Goal: Find specific page/section: Find specific page/section

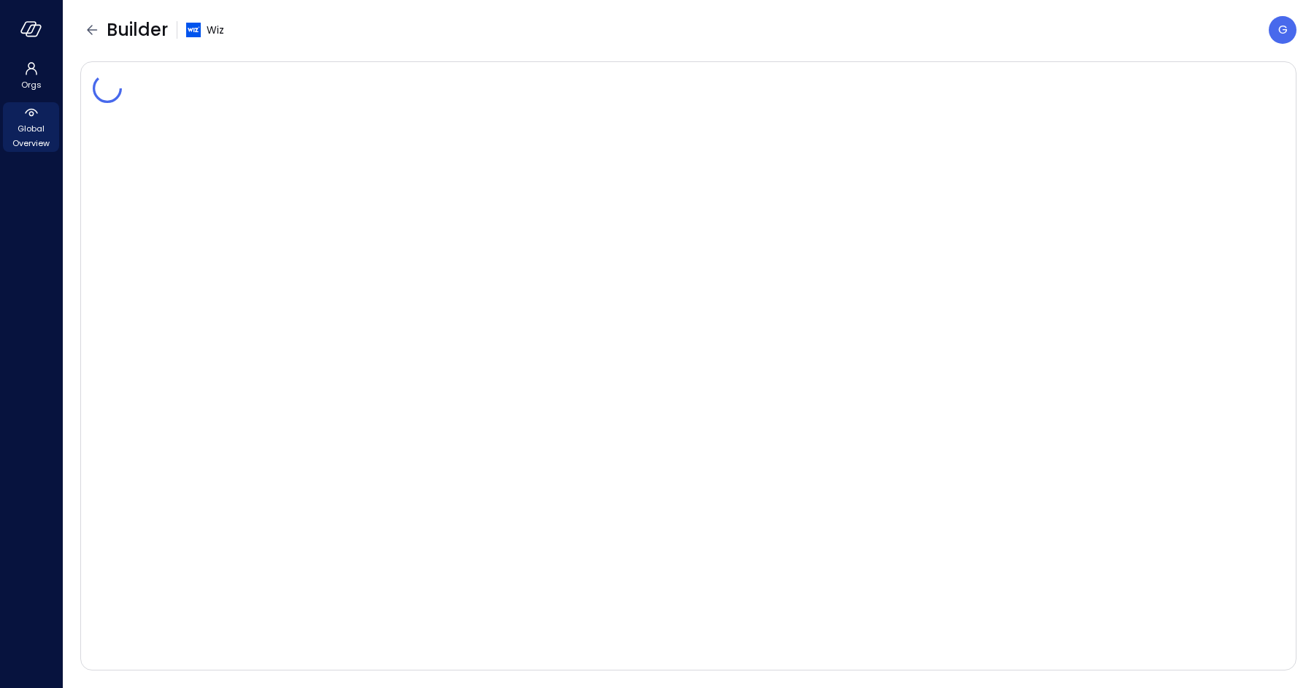
click at [31, 139] on span "Global Overview" at bounding box center [31, 135] width 45 height 29
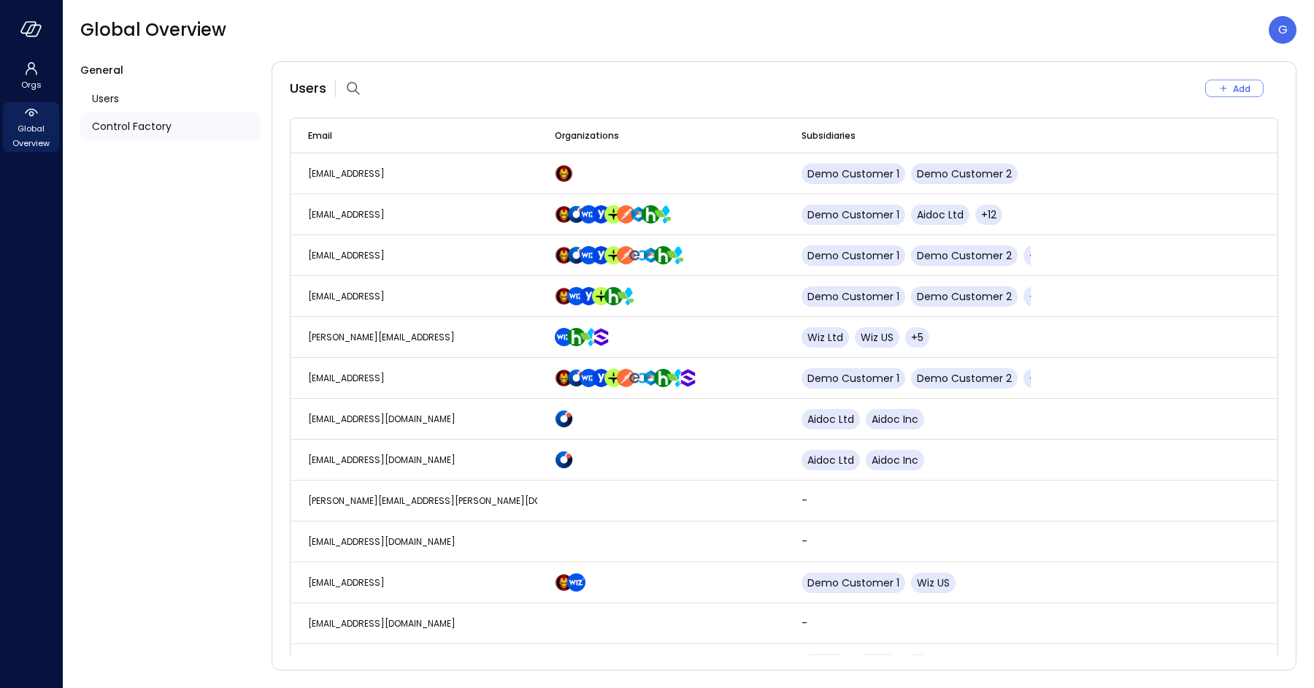
click at [178, 120] on div "Control Factory" at bounding box center [170, 126] width 180 height 28
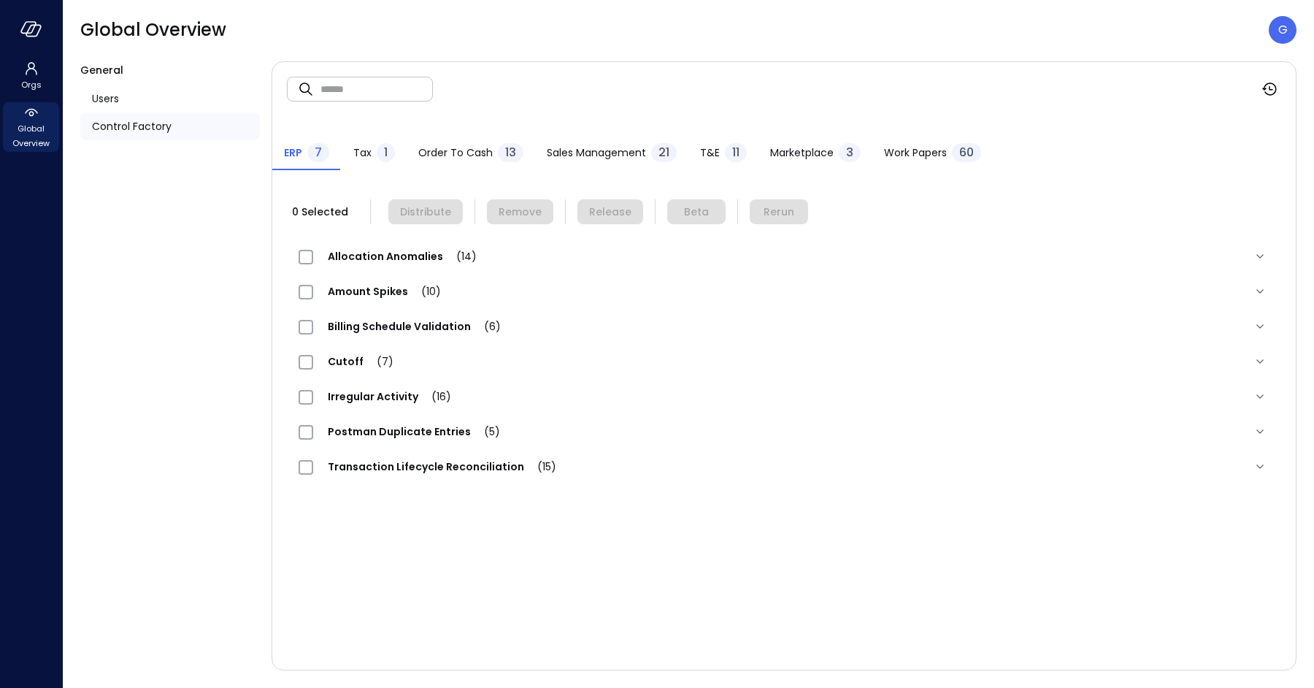
click at [421, 435] on span "Postman Duplicate Entries (5)" at bounding box center [413, 431] width 201 height 15
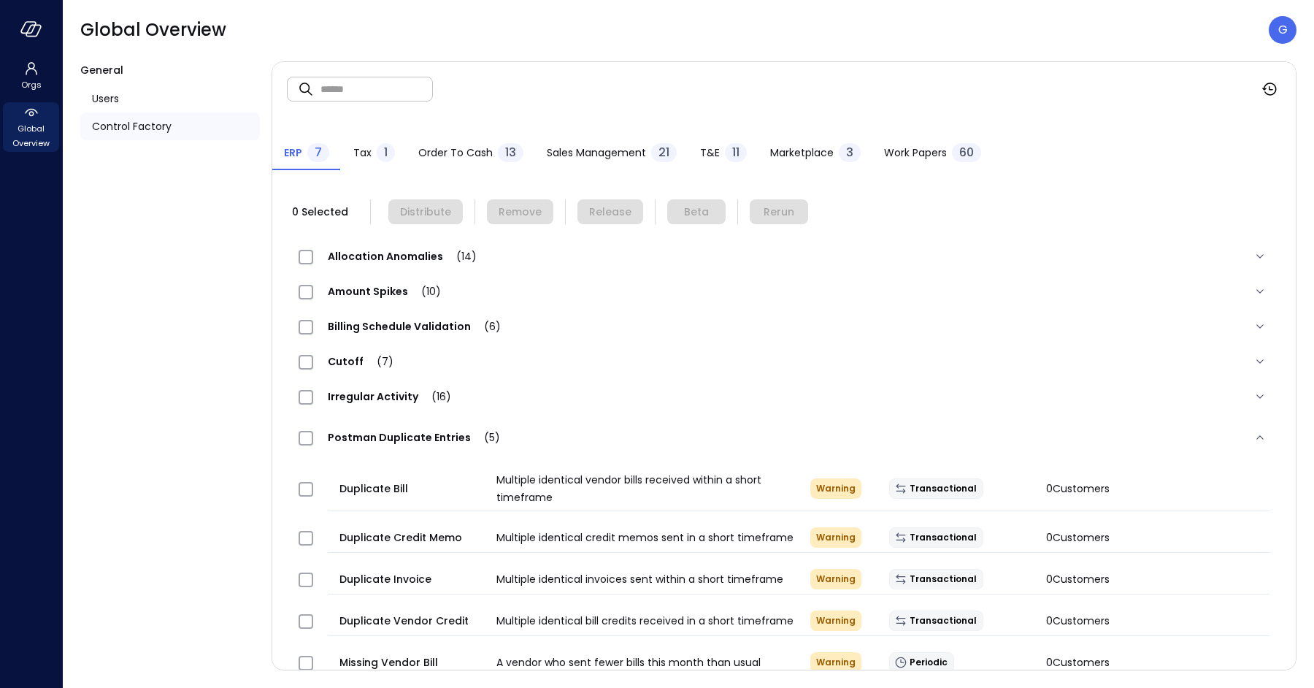
click at [421, 435] on span "Postman Duplicate Entries (5)" at bounding box center [413, 437] width 201 height 15
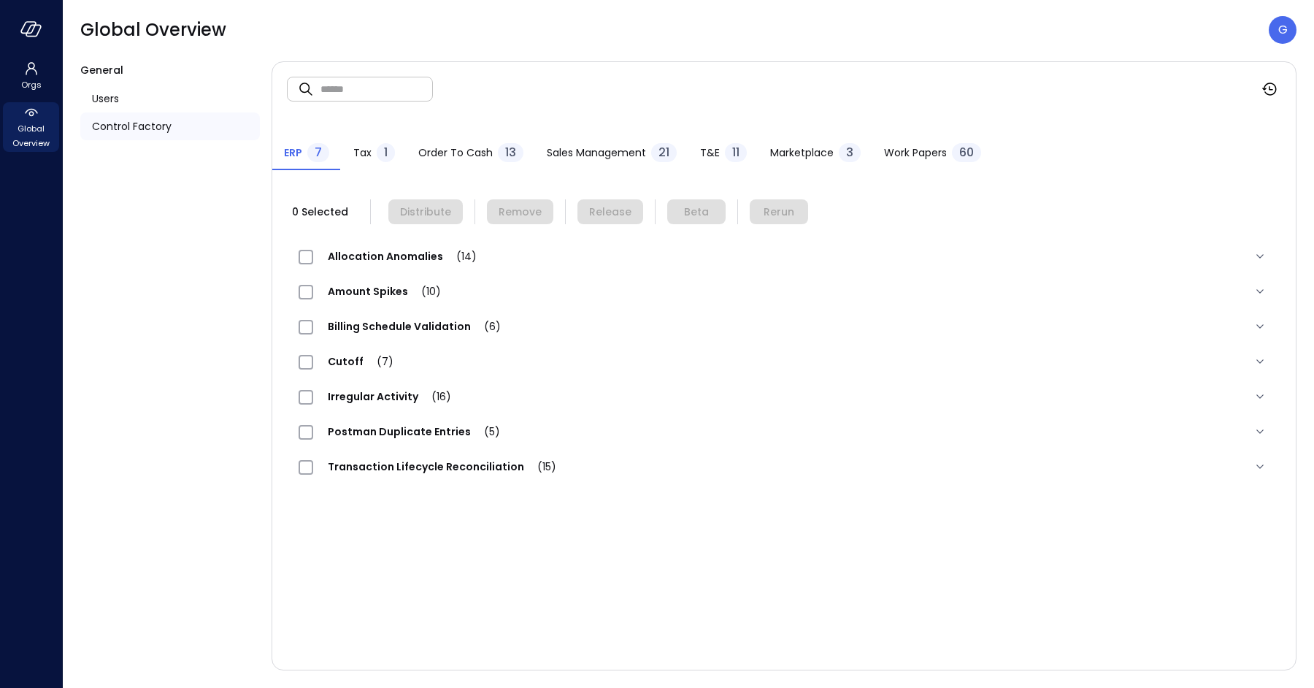
click at [440, 158] on span "Order to Cash" at bounding box center [455, 153] width 74 height 16
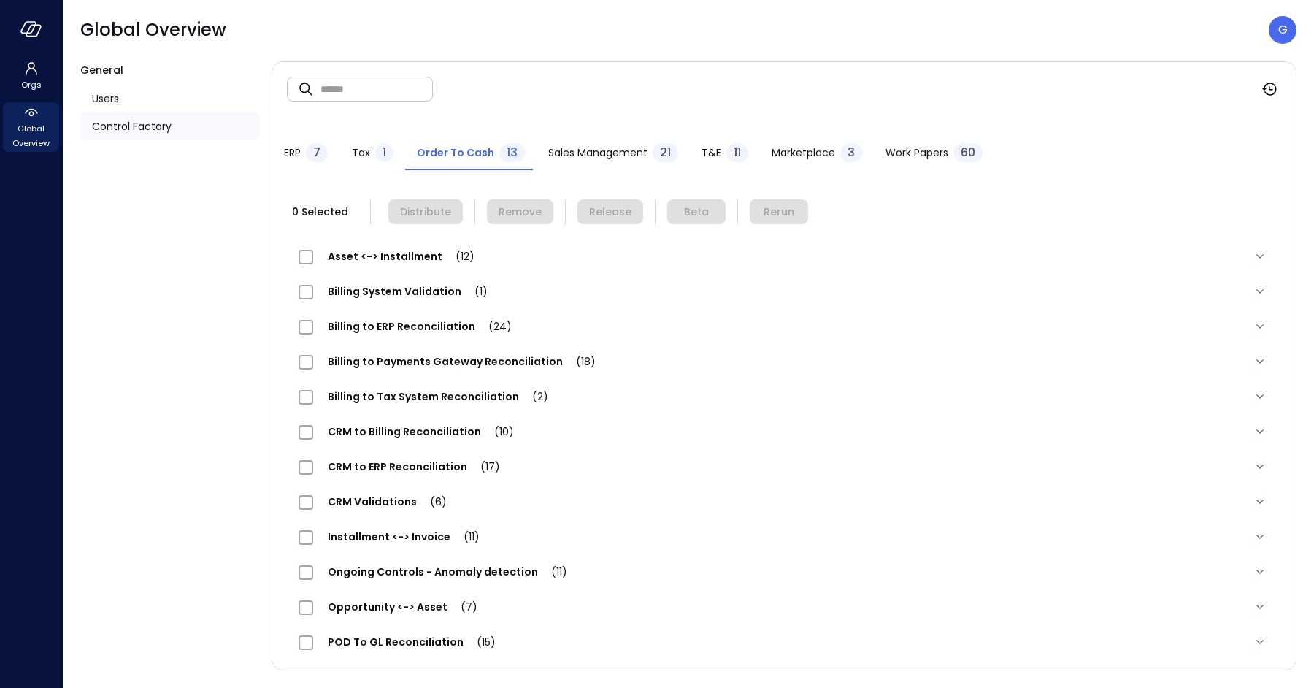
click at [298, 155] on span "ERP" at bounding box center [292, 153] width 17 height 16
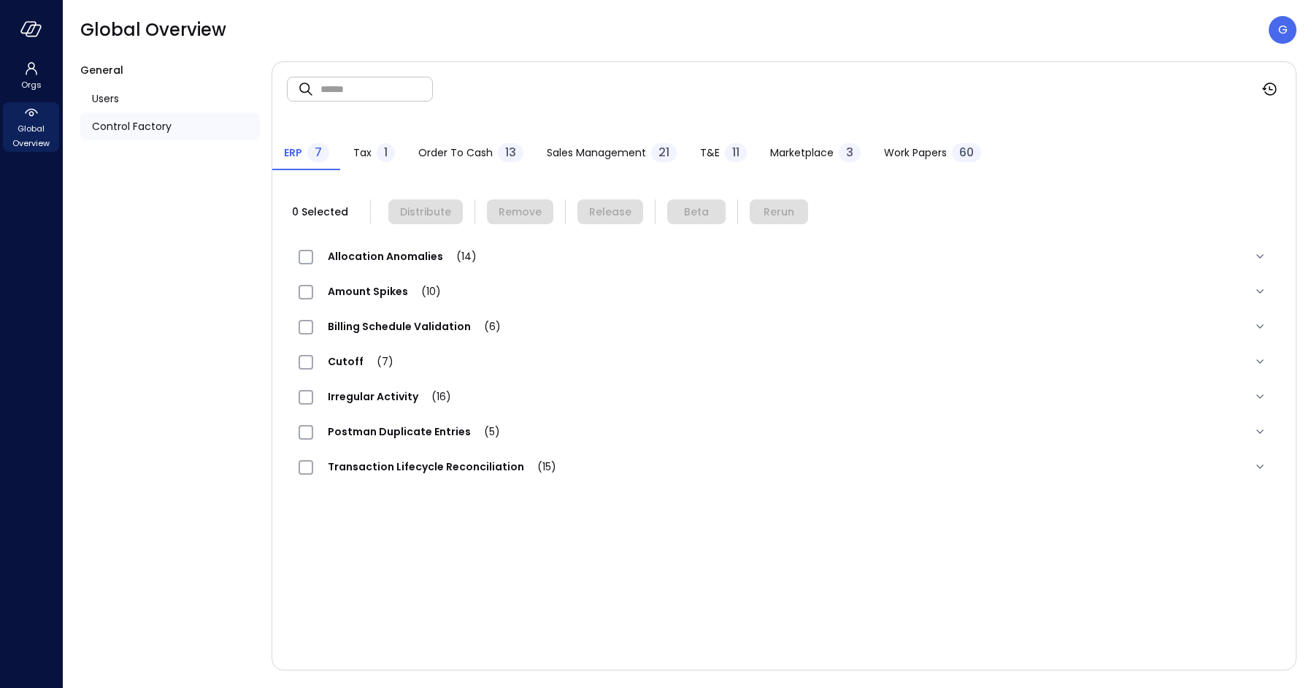
click at [461, 156] on span "Order to Cash" at bounding box center [455, 153] width 74 height 16
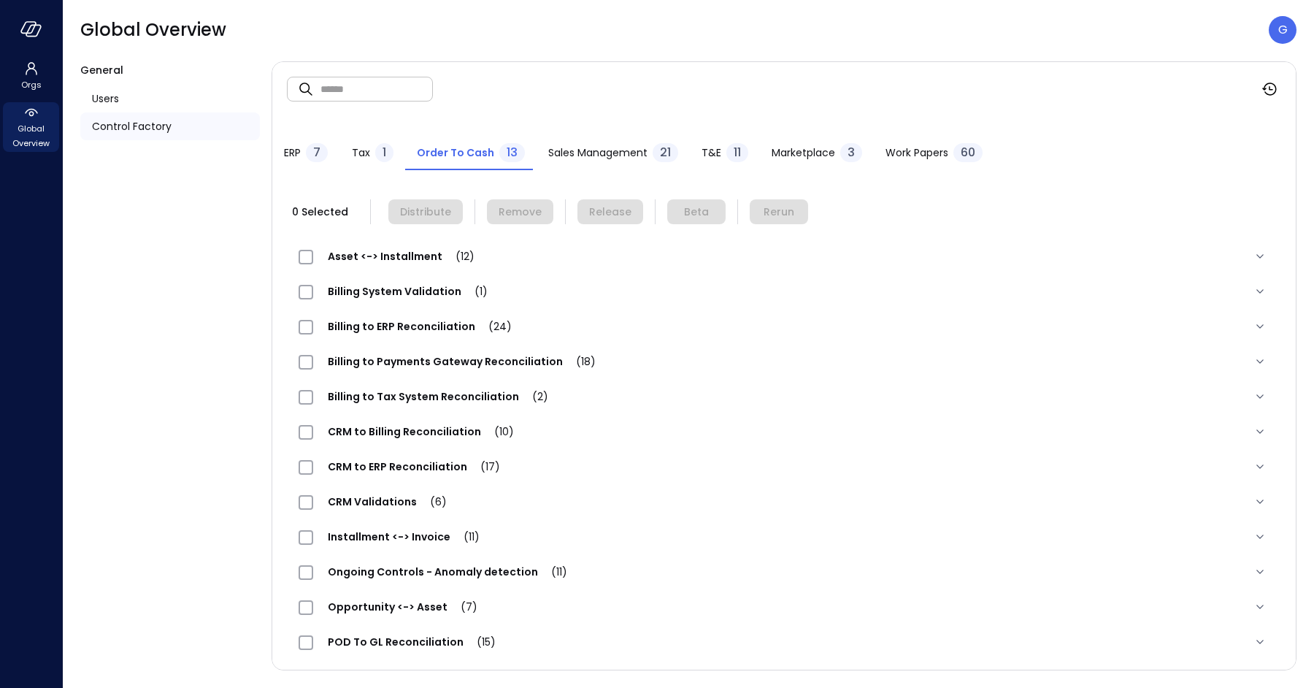
scroll to position [38, 0]
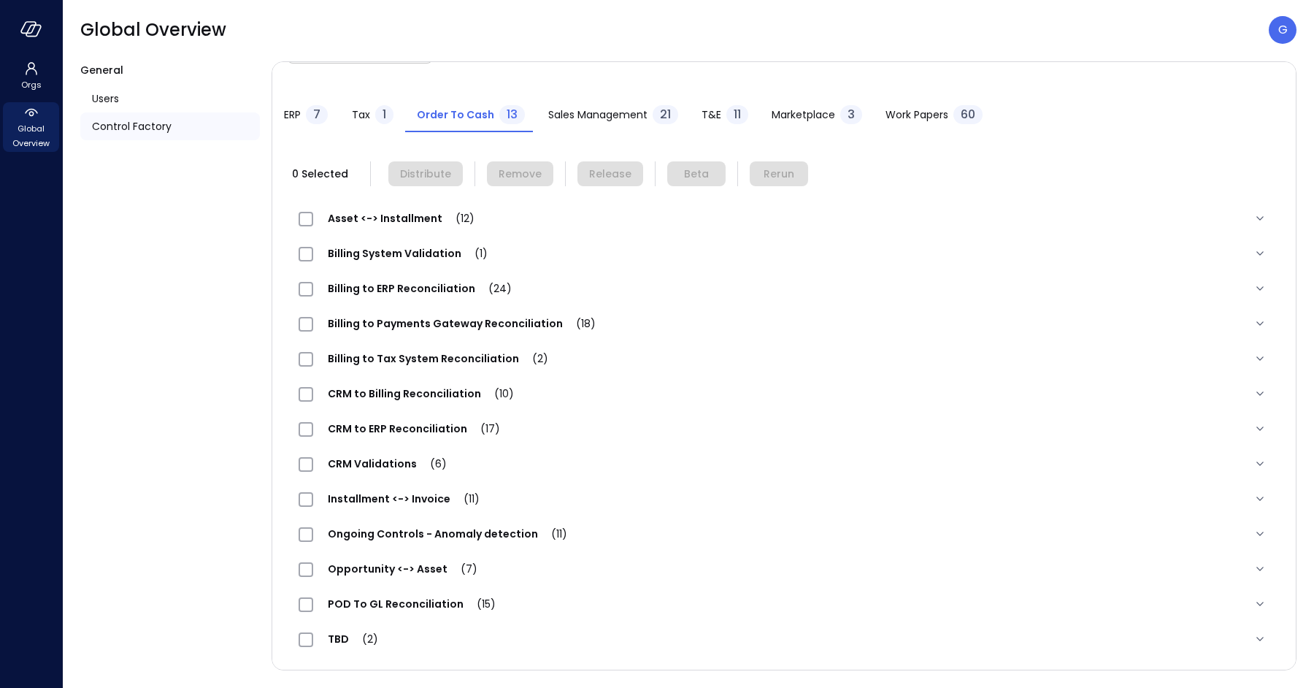
click at [400, 539] on span "Ongoing Controls - Anomaly detection (11)" at bounding box center [447, 533] width 269 height 15
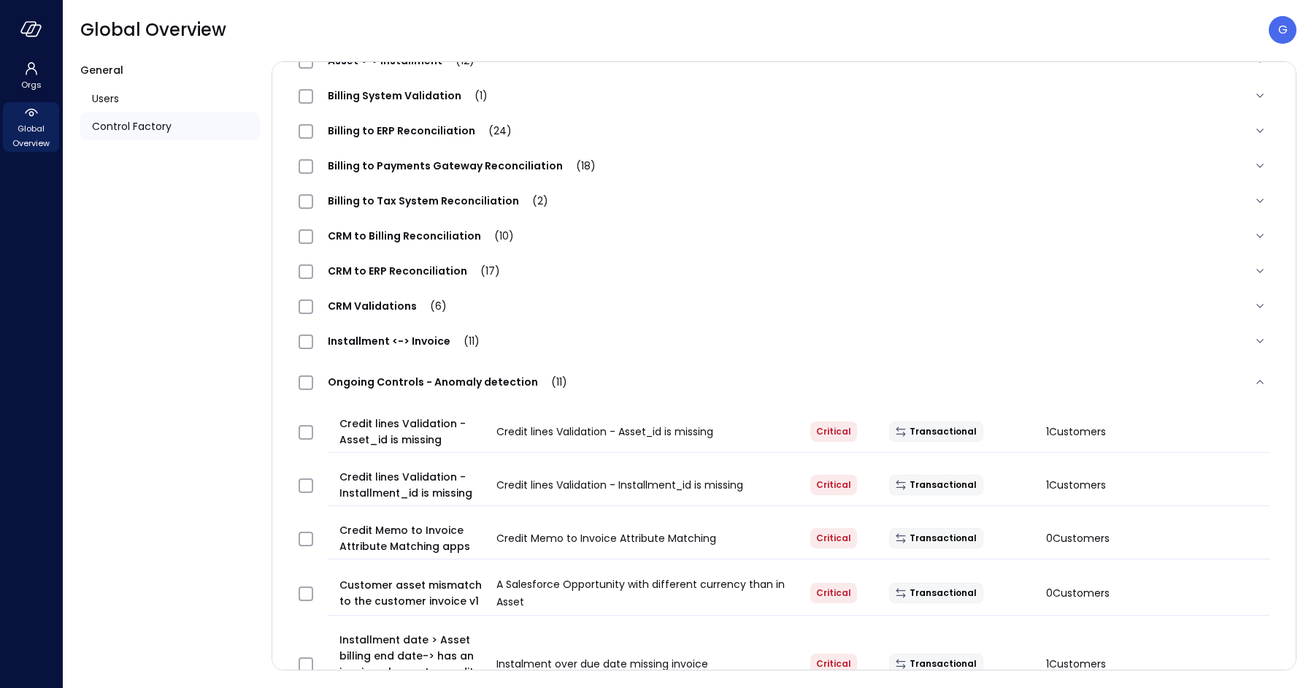
scroll to position [186, 0]
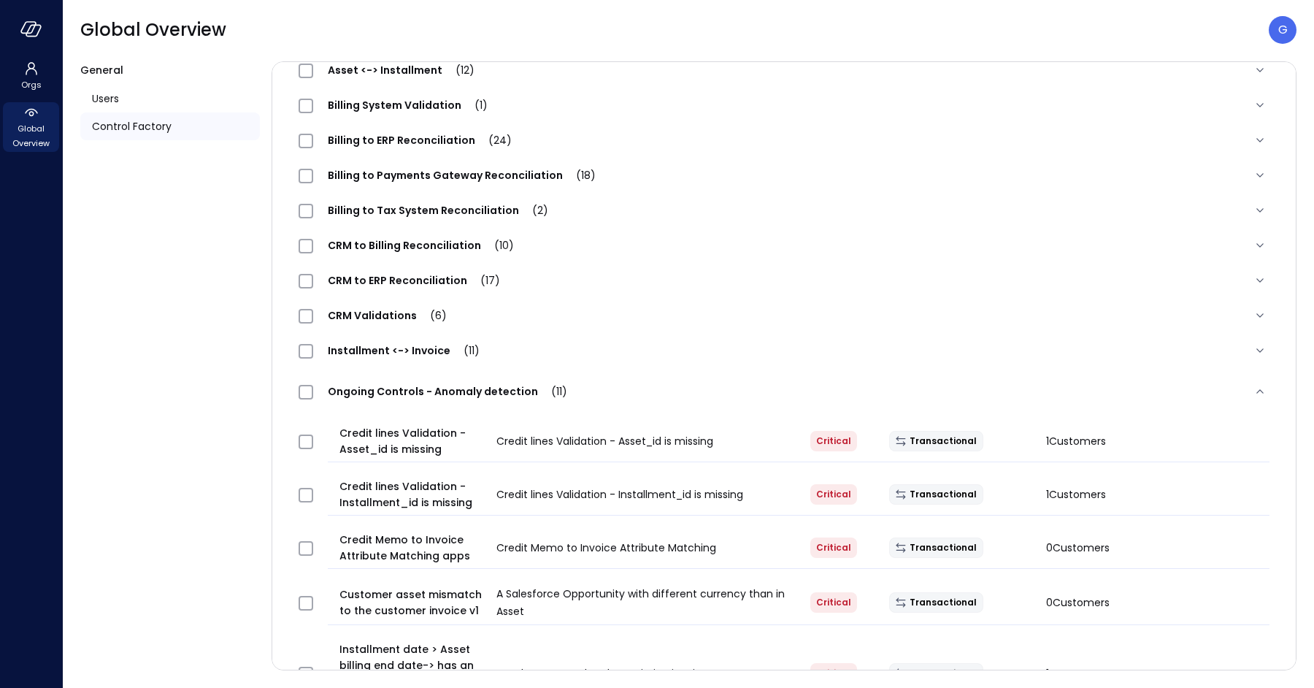
click at [444, 358] on div "Installment <-> Invoice (11)" at bounding box center [397, 351] width 196 height 18
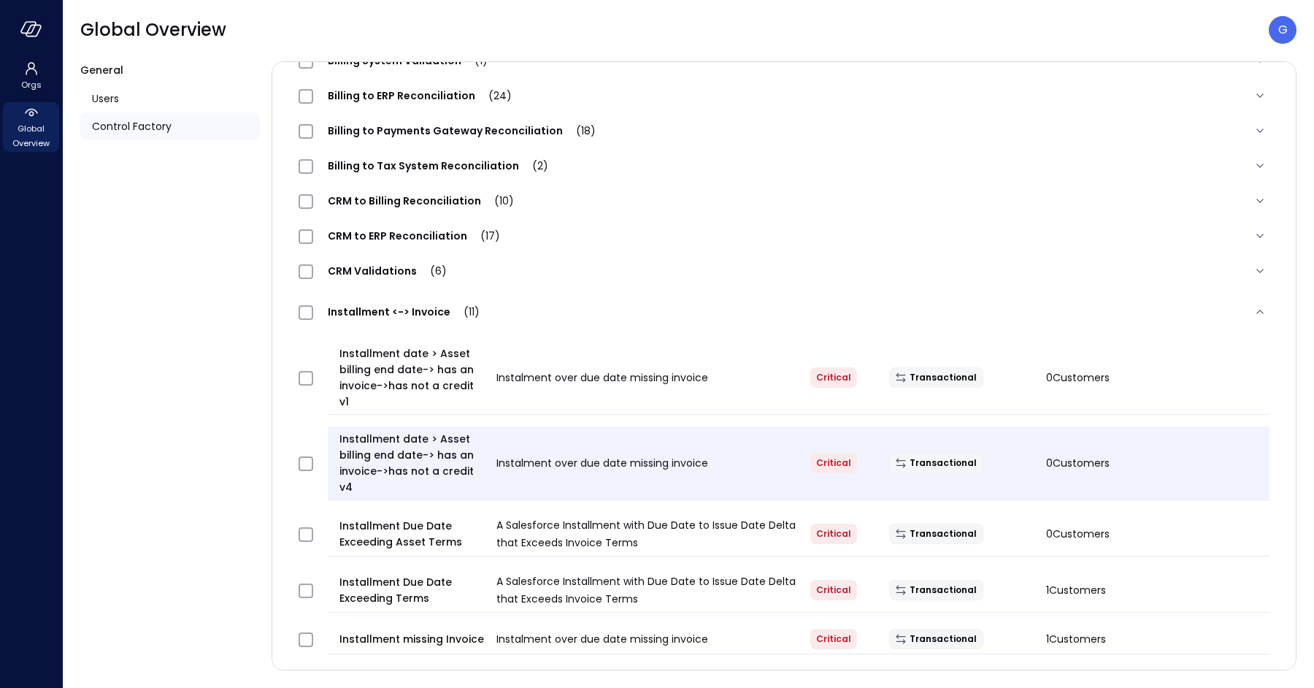
scroll to position [223, 0]
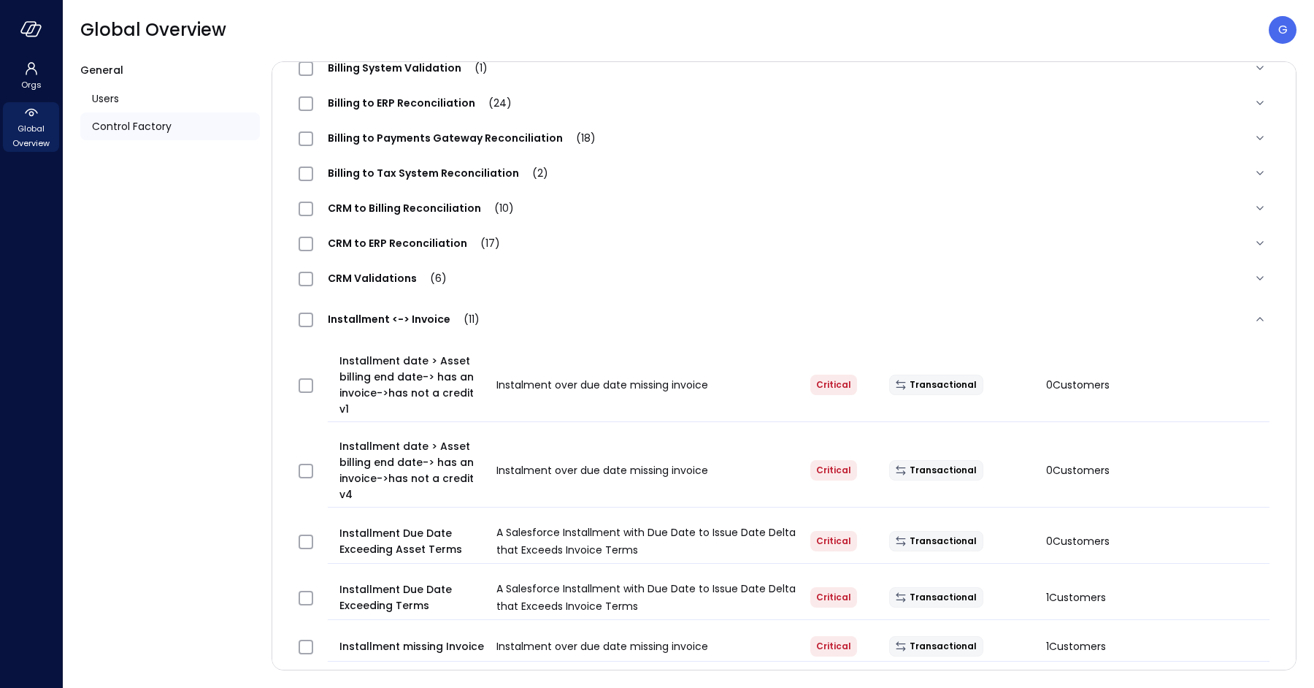
click at [402, 327] on div "Installment <-> Invoice (11)" at bounding box center [784, 319] width 994 height 47
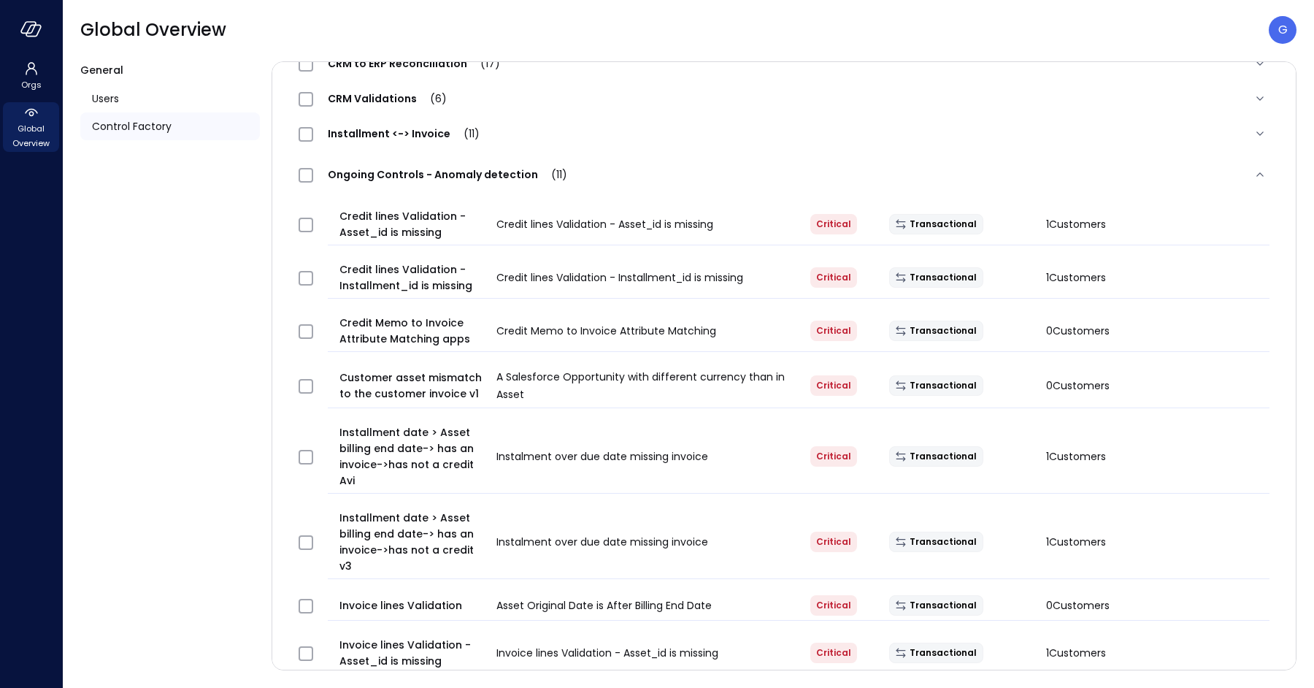
scroll to position [404, 0]
